Goal: Check status: Check status

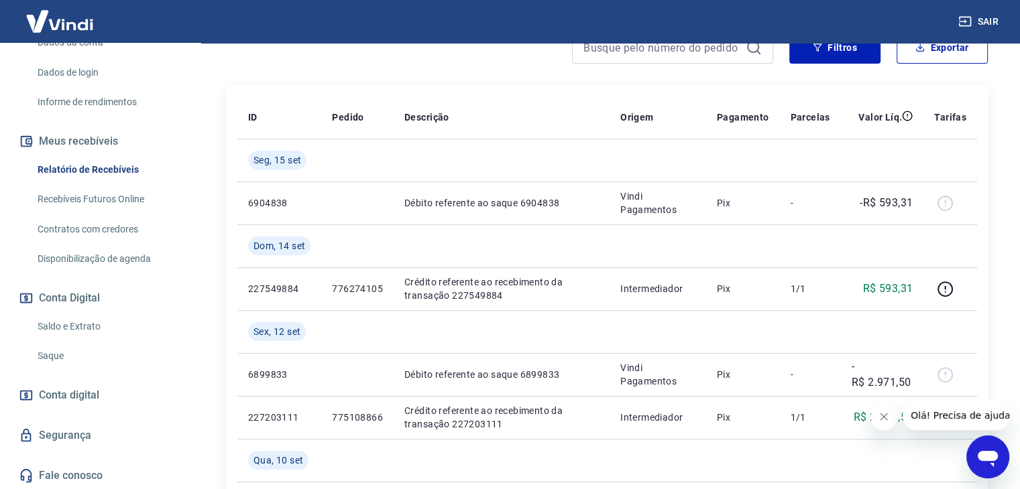
scroll to position [224, 0]
click at [72, 328] on link "Saldo e Extrato" at bounding box center [108, 325] width 152 height 27
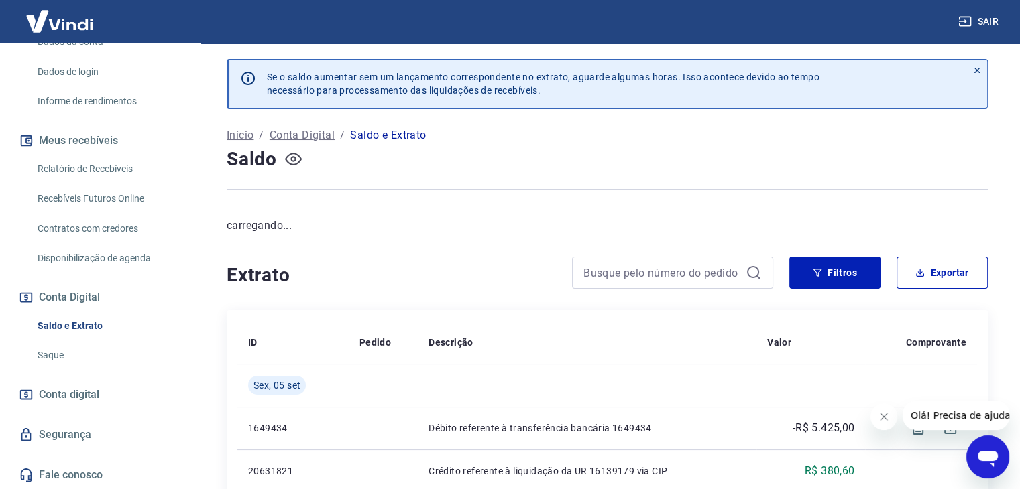
click at [290, 159] on icon "button" at bounding box center [293, 159] width 17 height 17
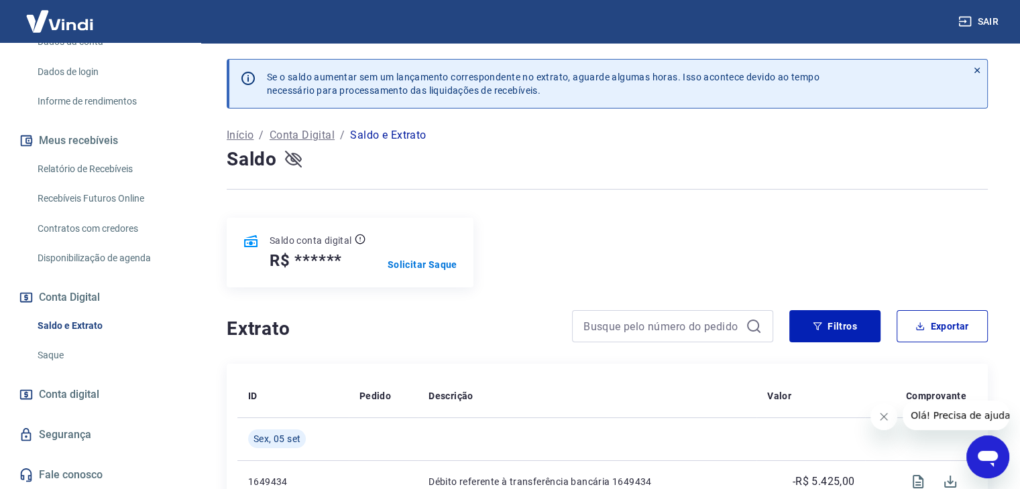
click at [296, 153] on icon "button" at bounding box center [293, 159] width 17 height 17
